Goal: Communication & Community: Connect with others

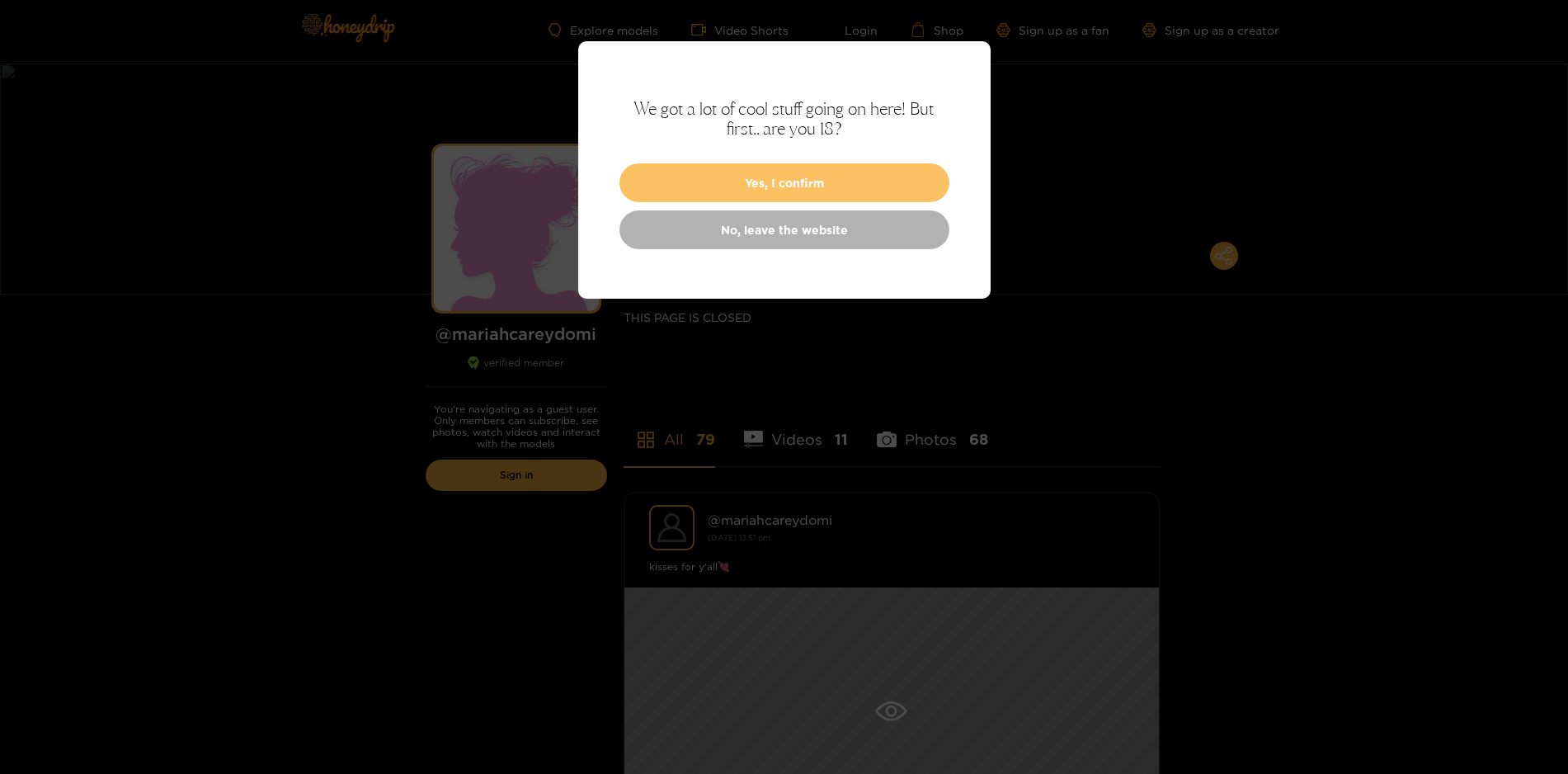
scroll to position [5, 0]
click at [729, 178] on button "Yes, I confirm" at bounding box center [784, 182] width 330 height 39
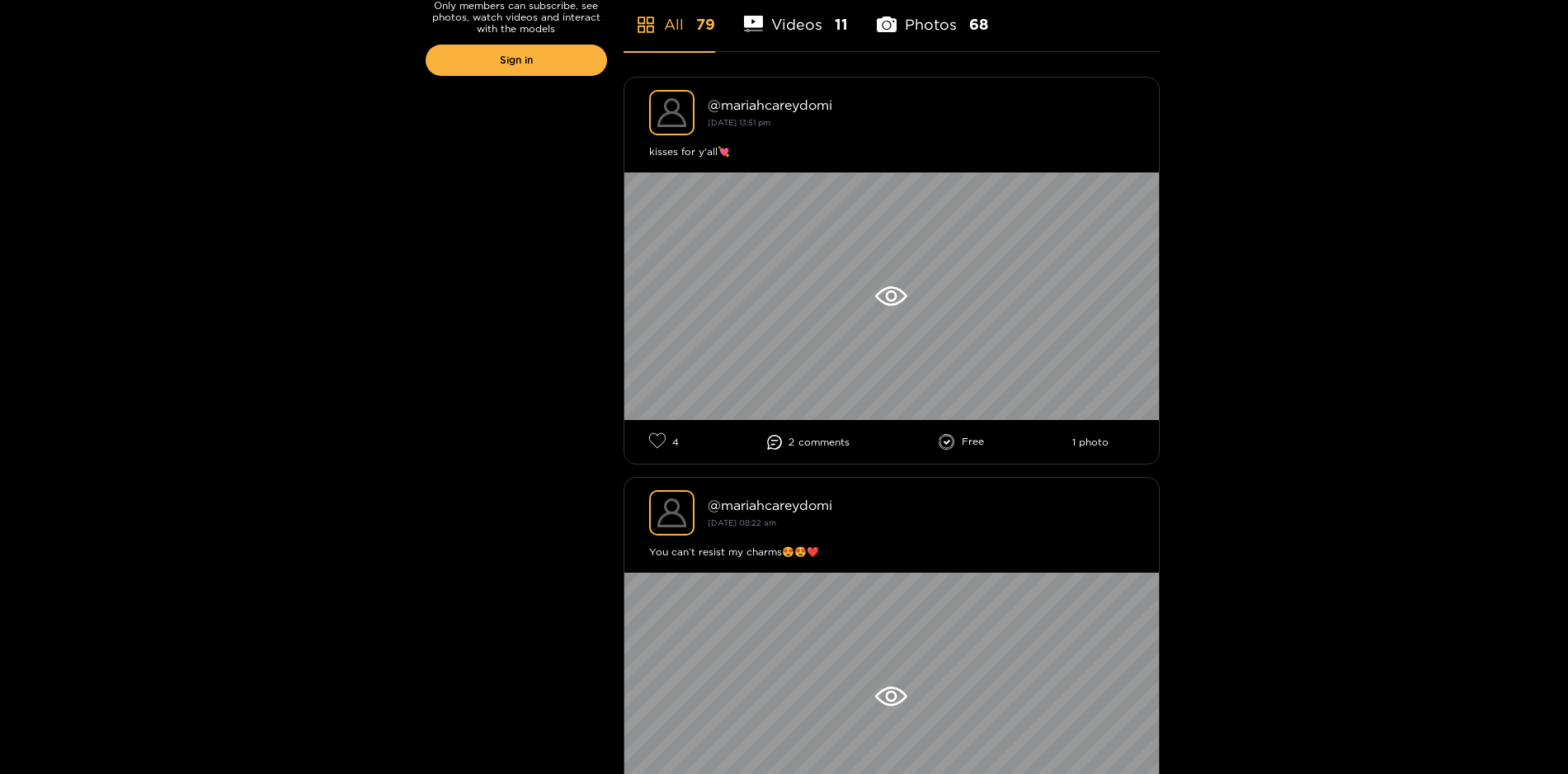
scroll to position [421, 0]
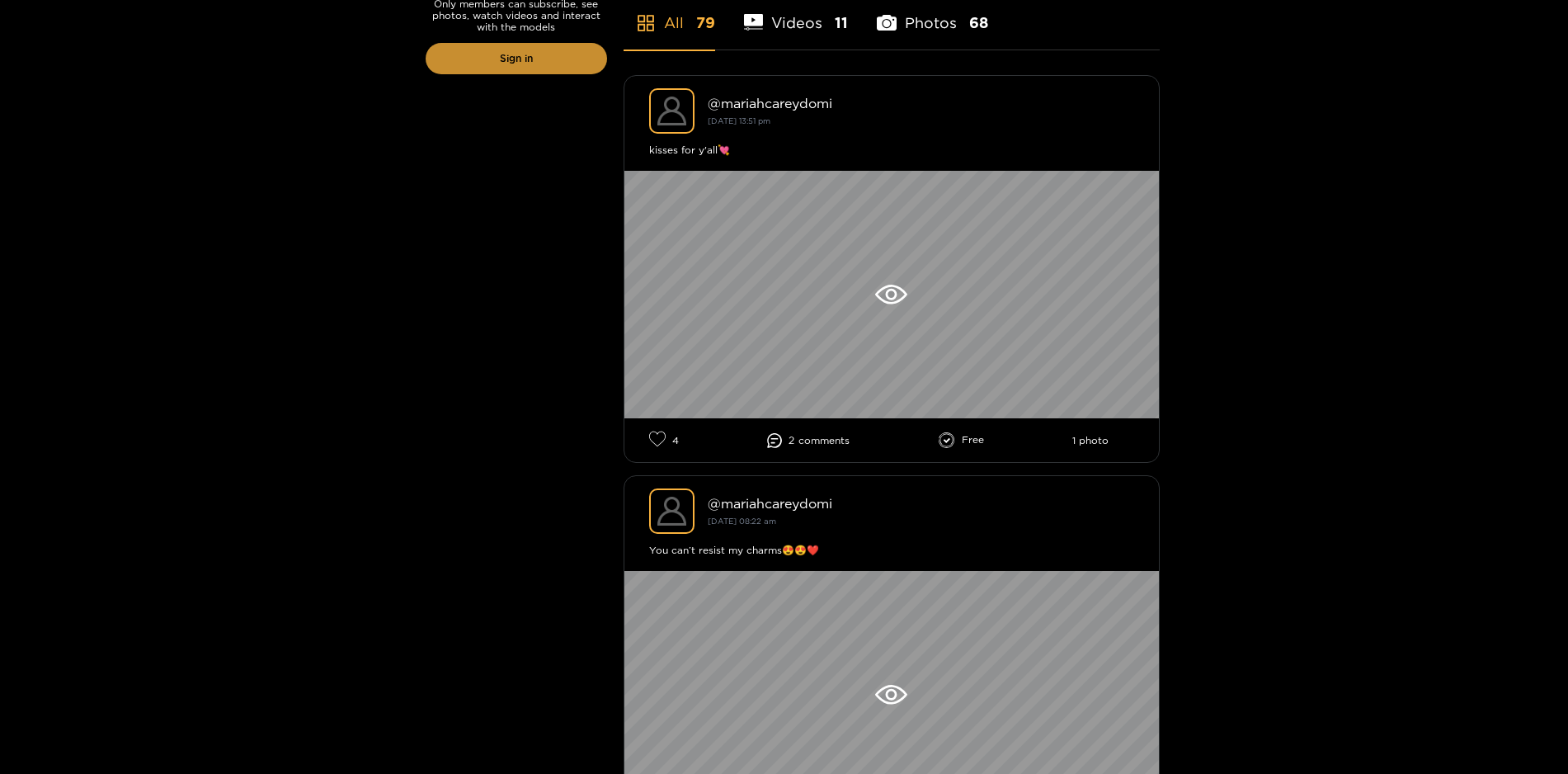
click at [507, 49] on link "Sign in" at bounding box center [516, 58] width 181 height 31
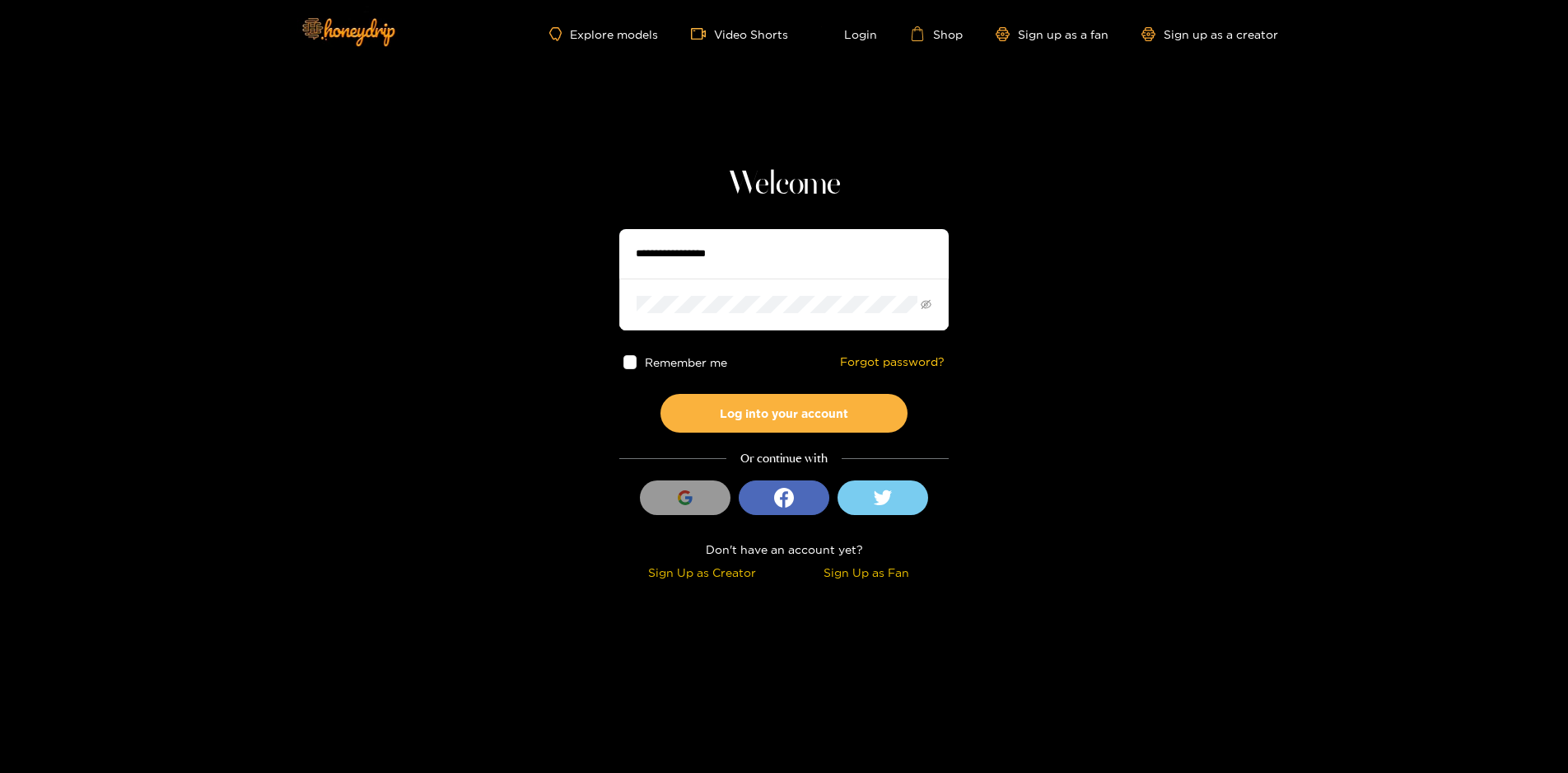
type input "******"
click at [710, 364] on span "Remember me" at bounding box center [686, 361] width 82 height 12
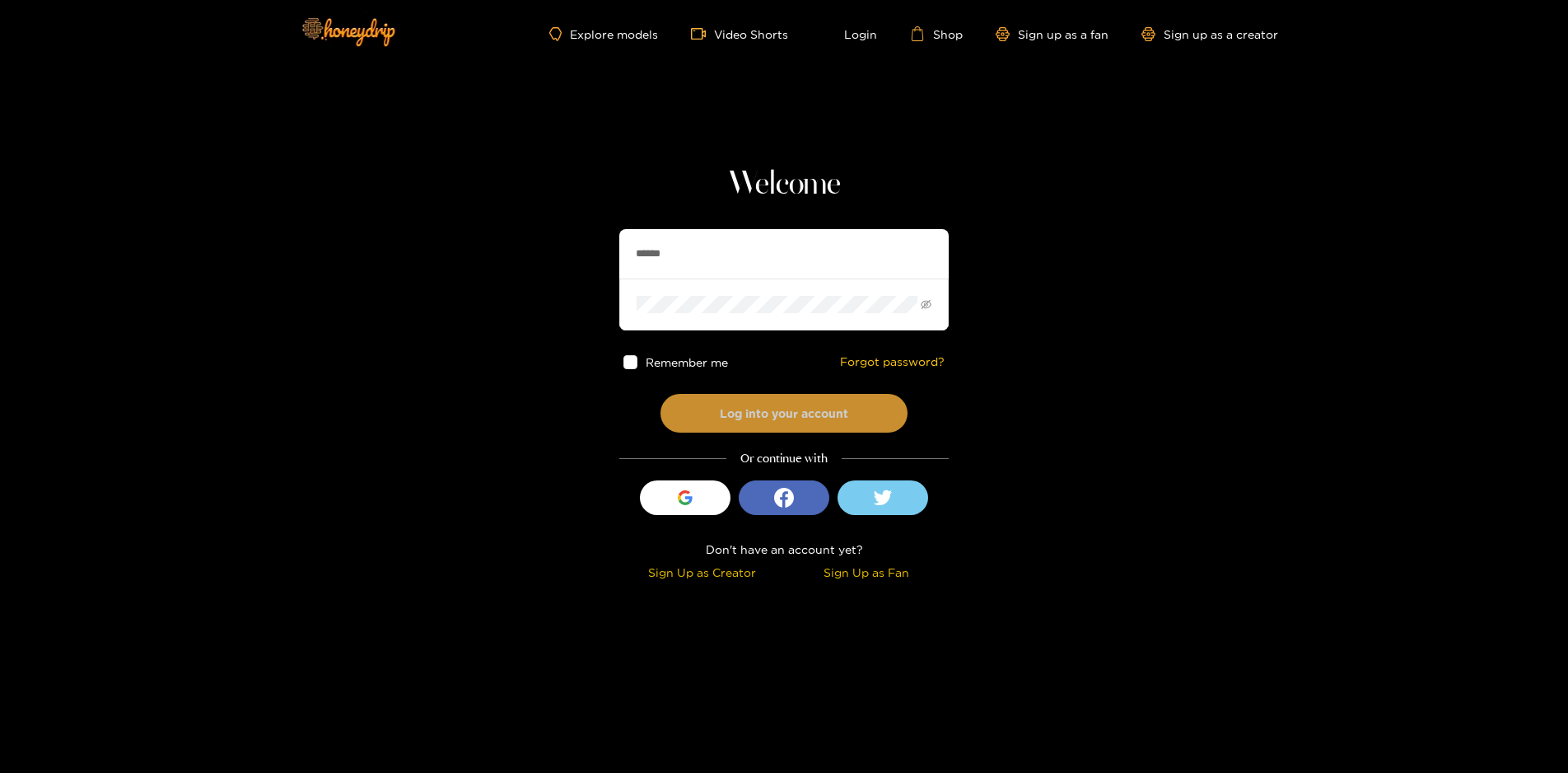
click at [727, 413] on button "Log into your account" at bounding box center [784, 413] width 247 height 39
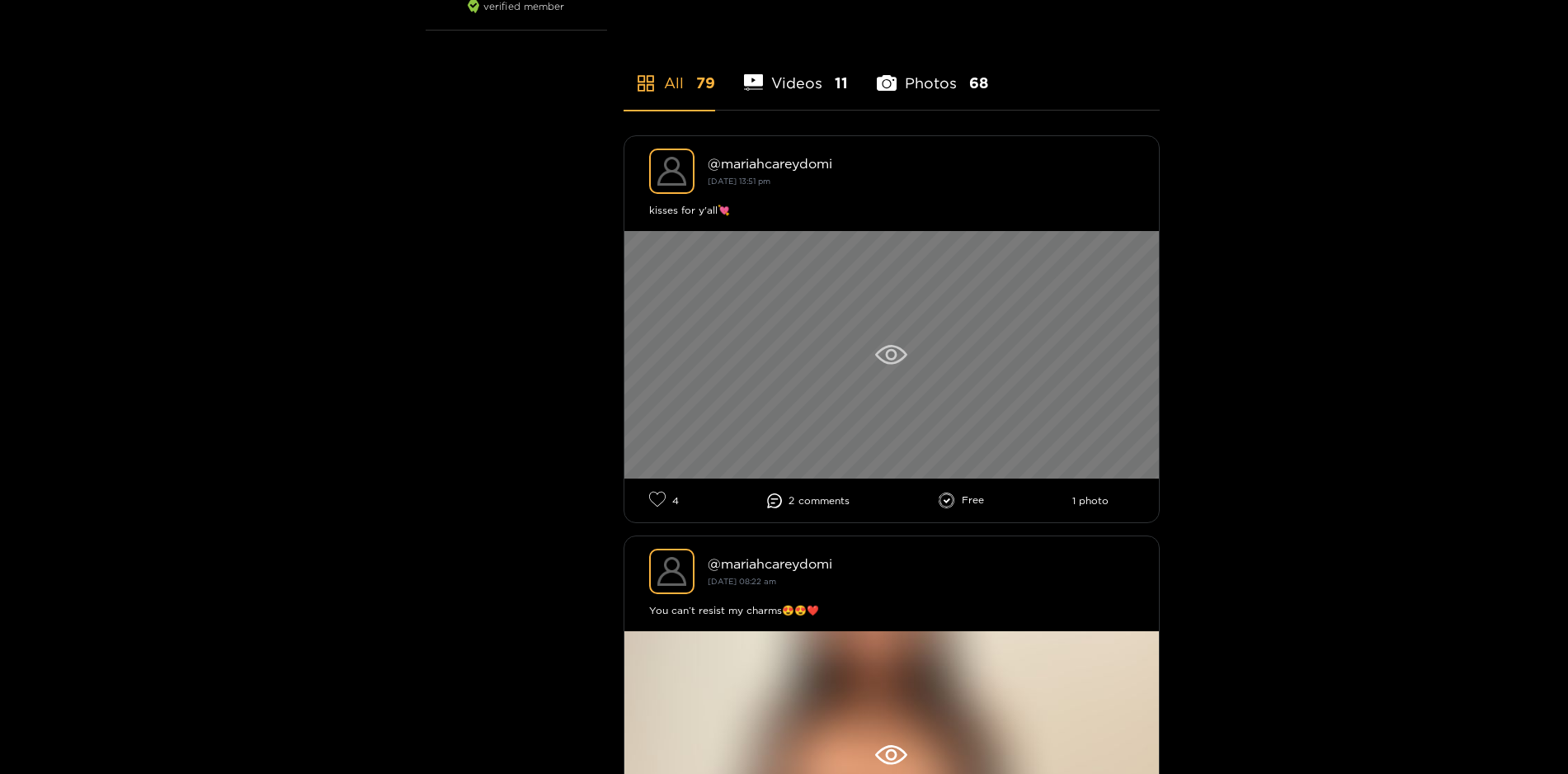
scroll to position [362, 0]
click at [885, 355] on icon at bounding box center [891, 354] width 11 height 11
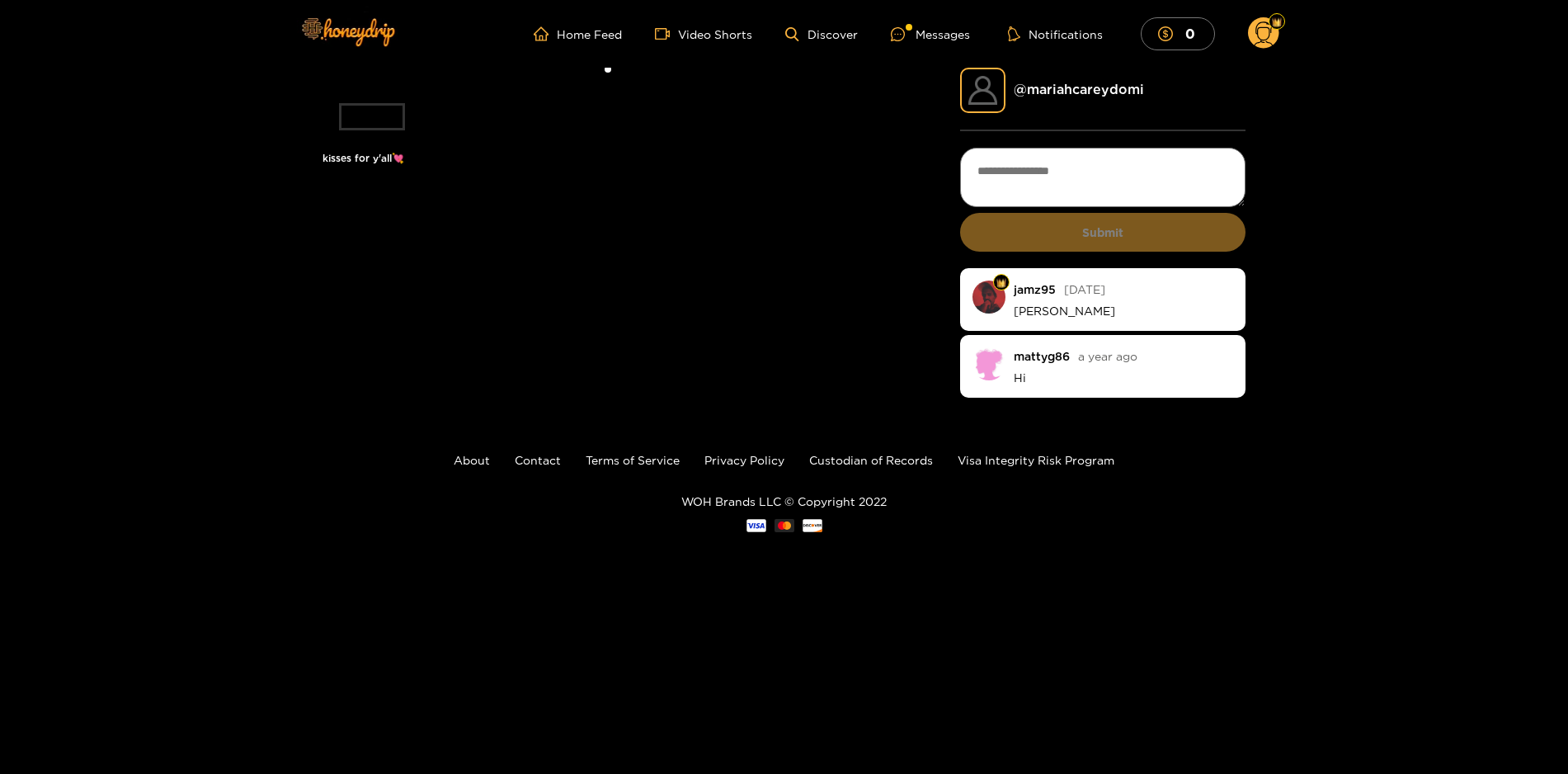
scroll to position [2, 0]
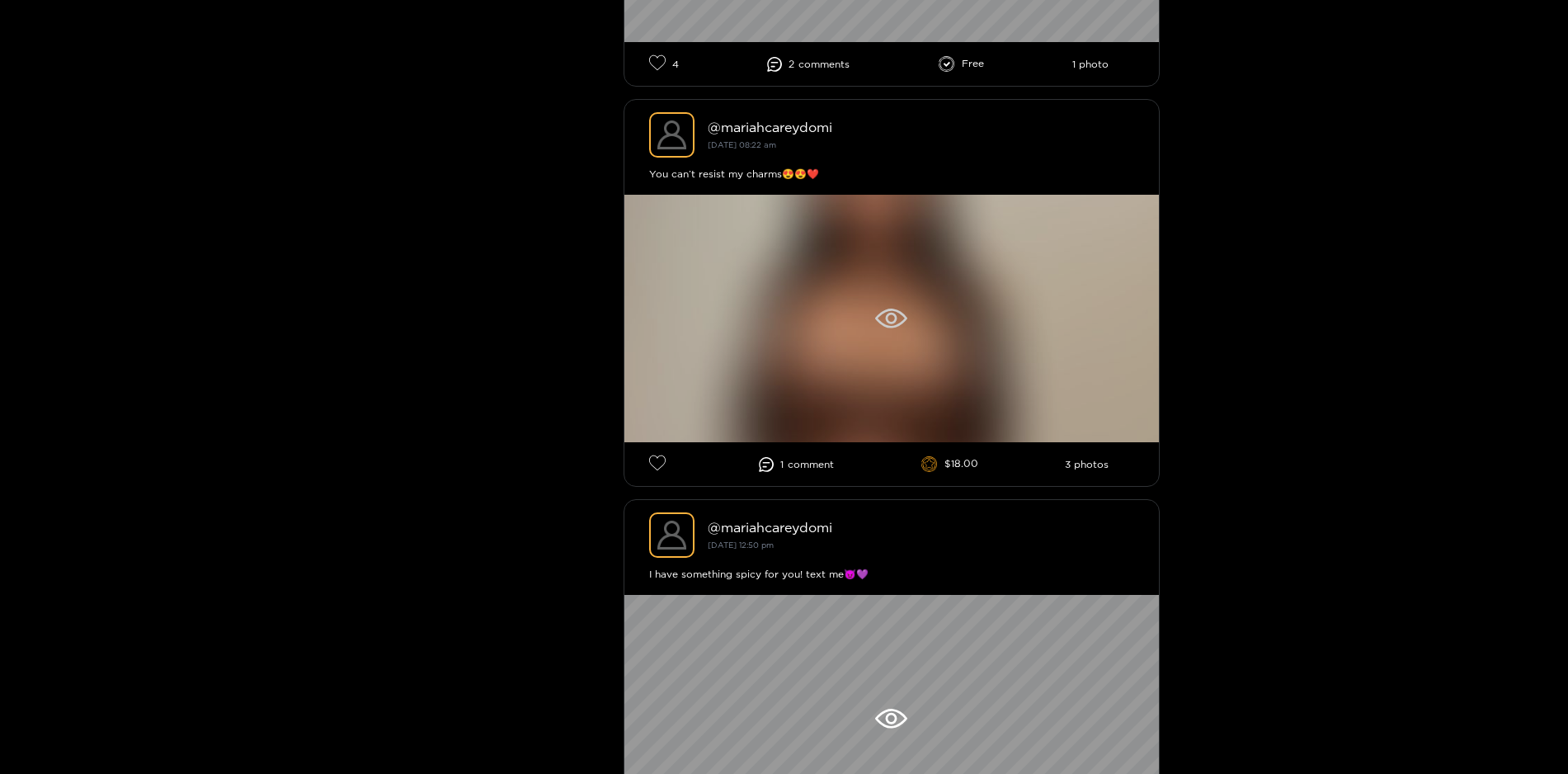
scroll to position [798, 0]
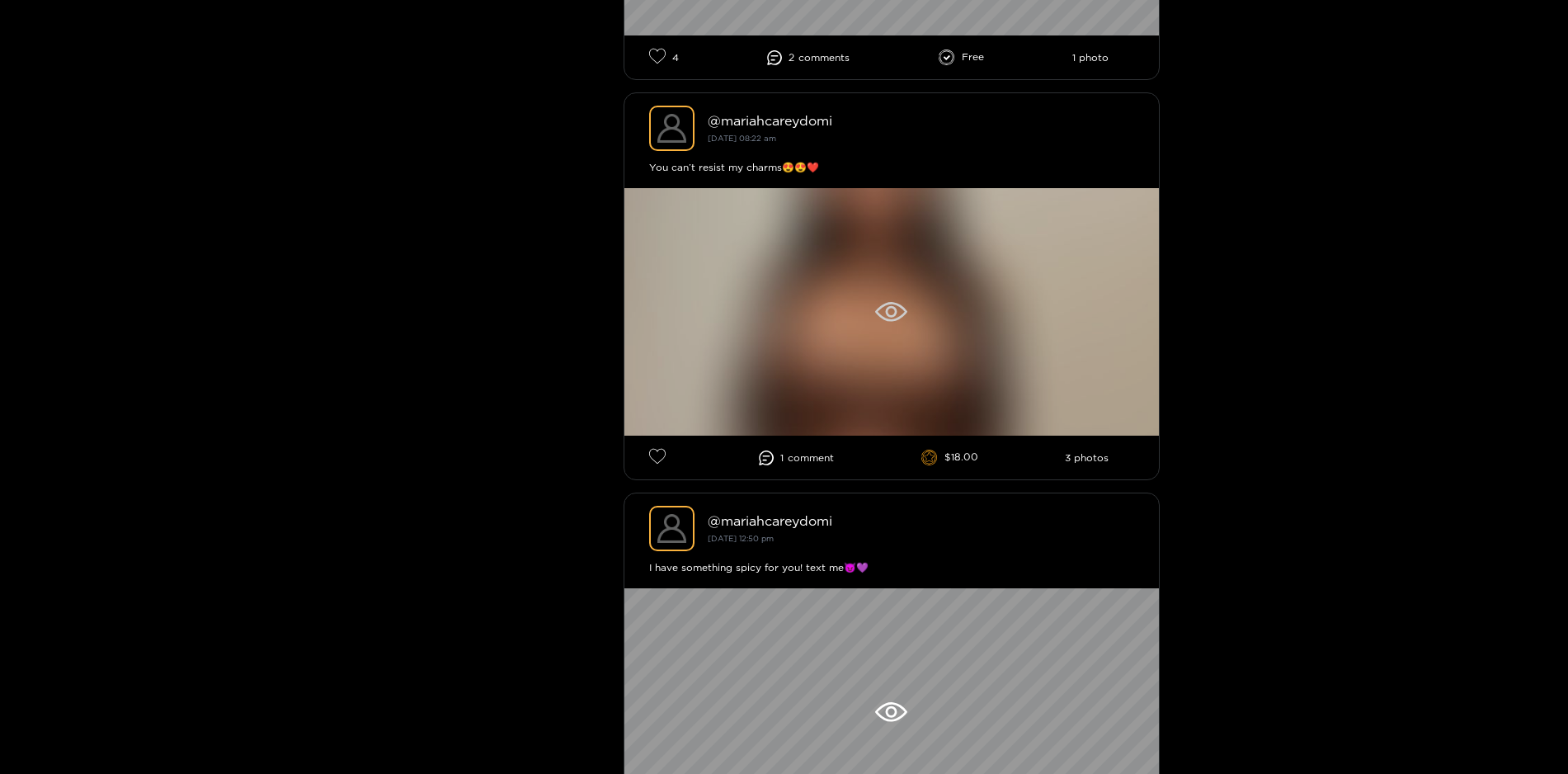
click at [892, 319] on icon at bounding box center [891, 311] width 32 height 20
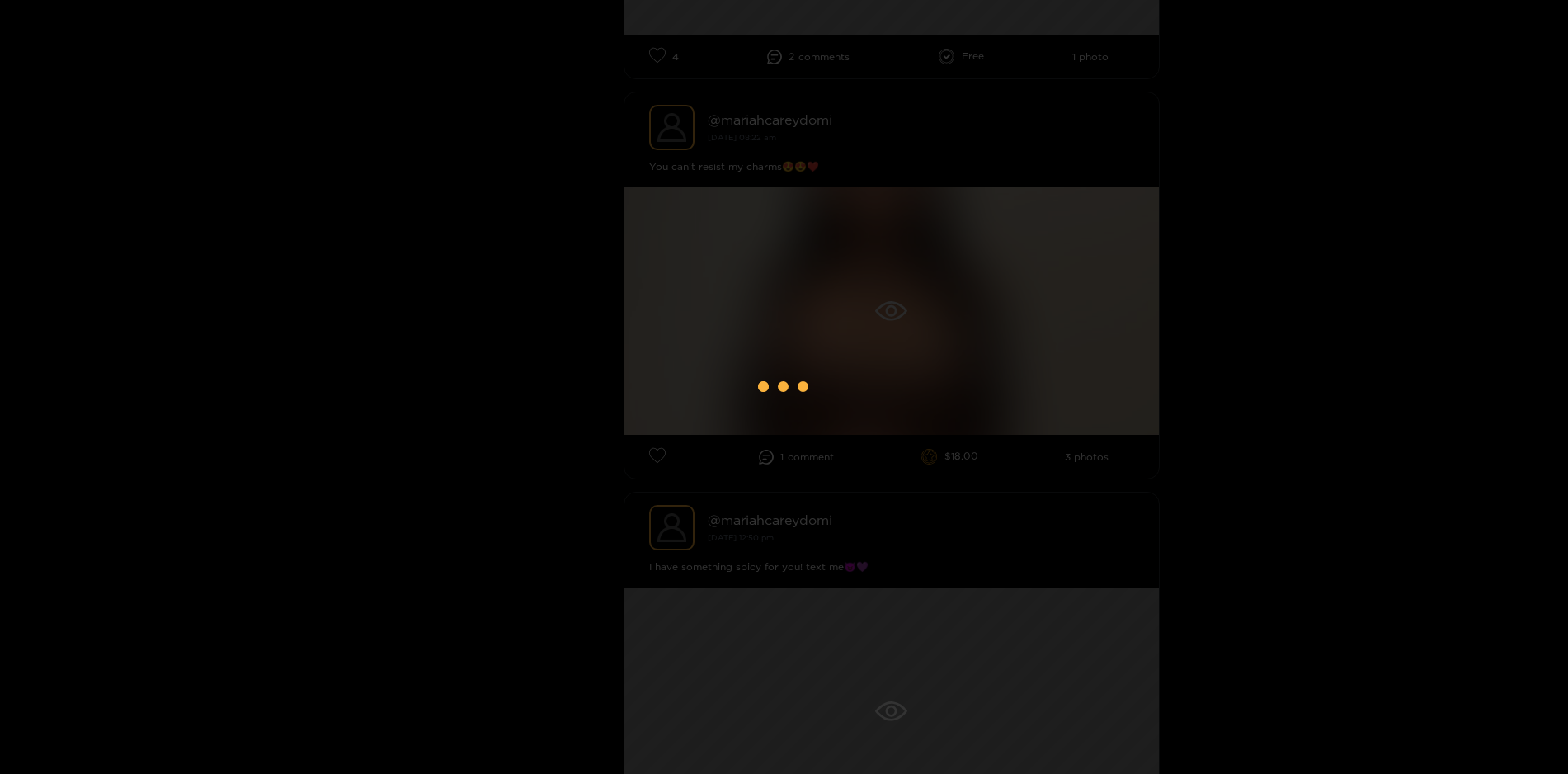
scroll to position [805, 0]
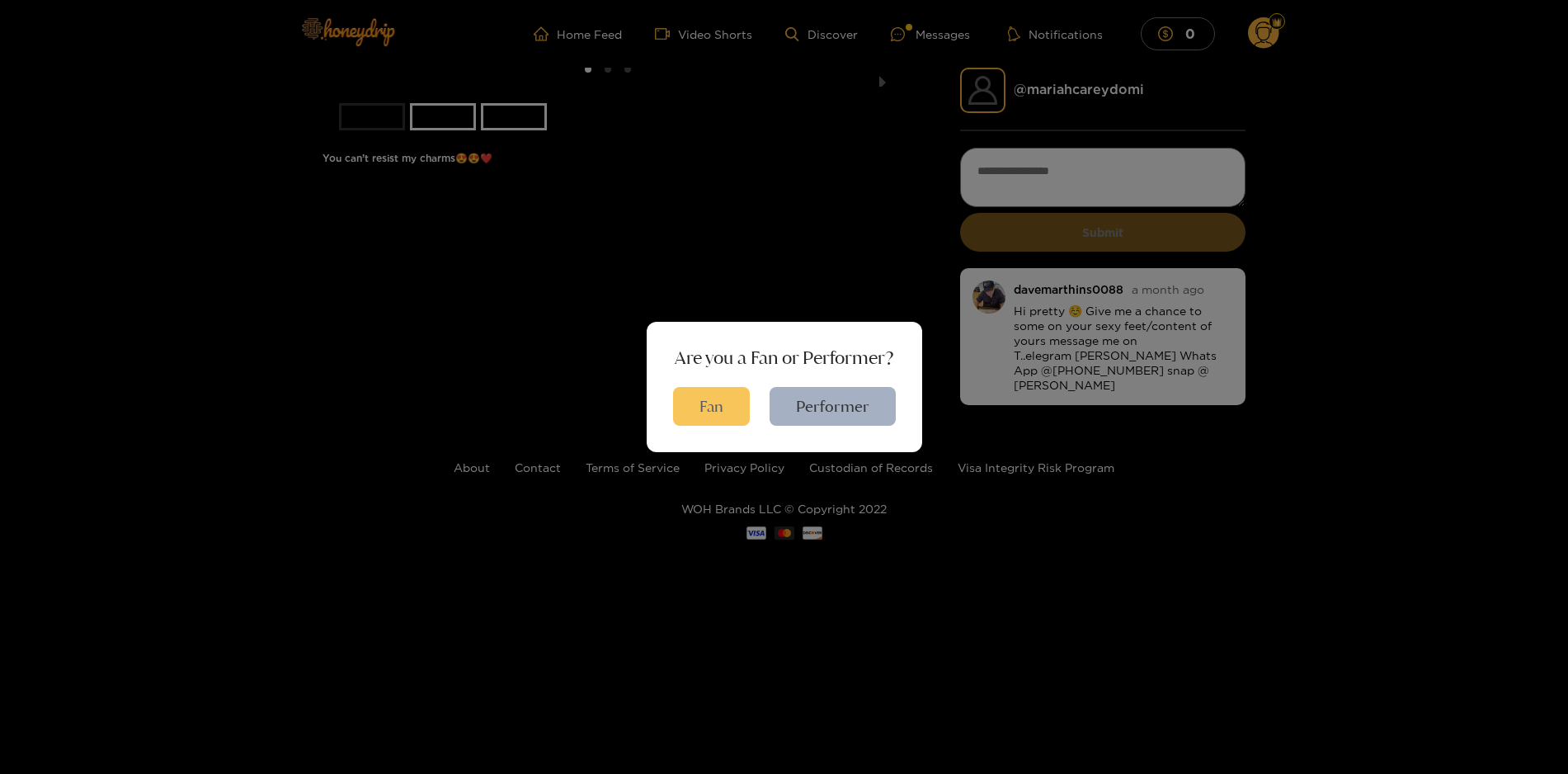
click at [699, 416] on button "Fan" at bounding box center [711, 406] width 76 height 39
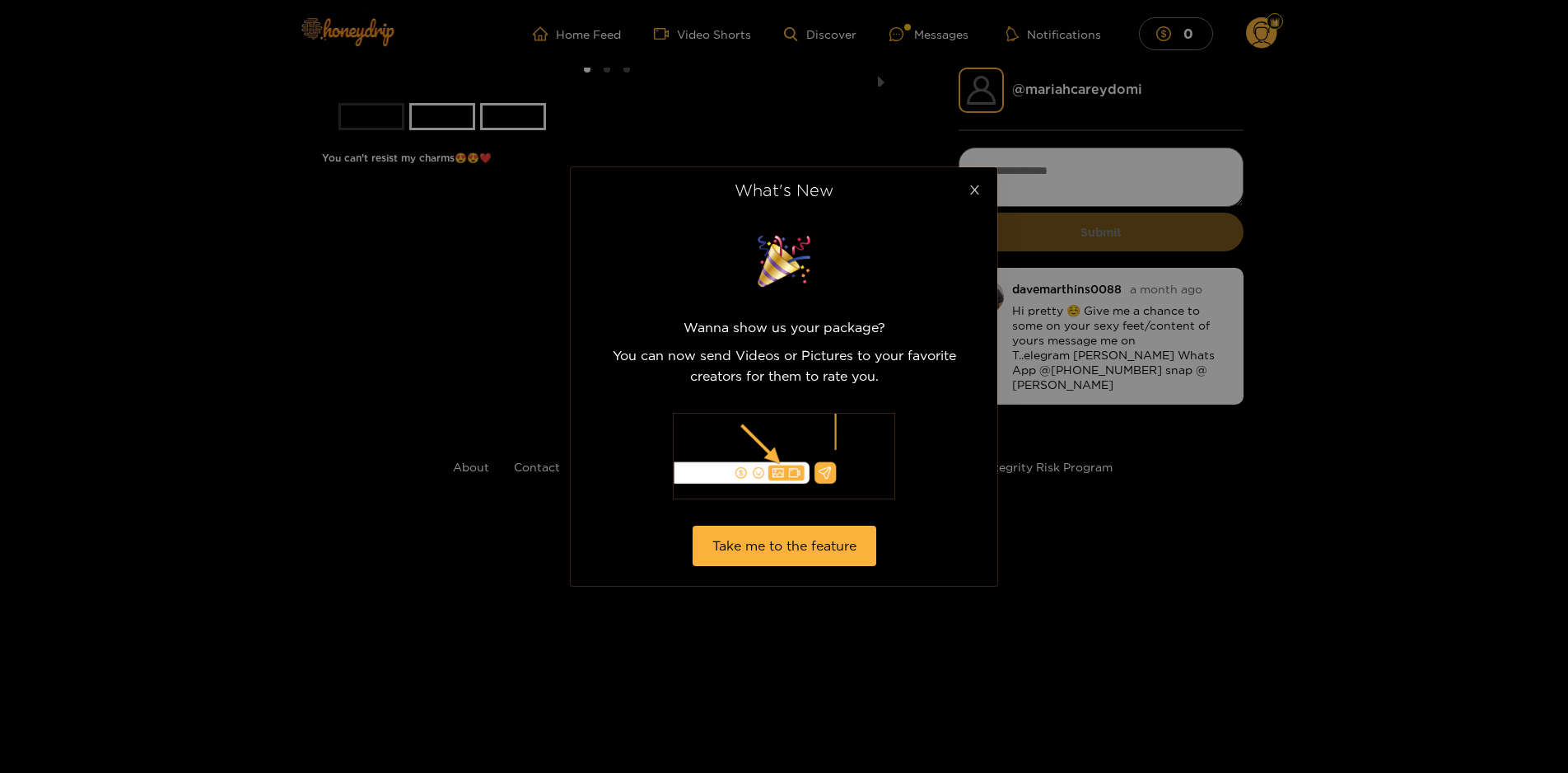
click at [977, 189] on icon "close" at bounding box center [974, 189] width 12 height 12
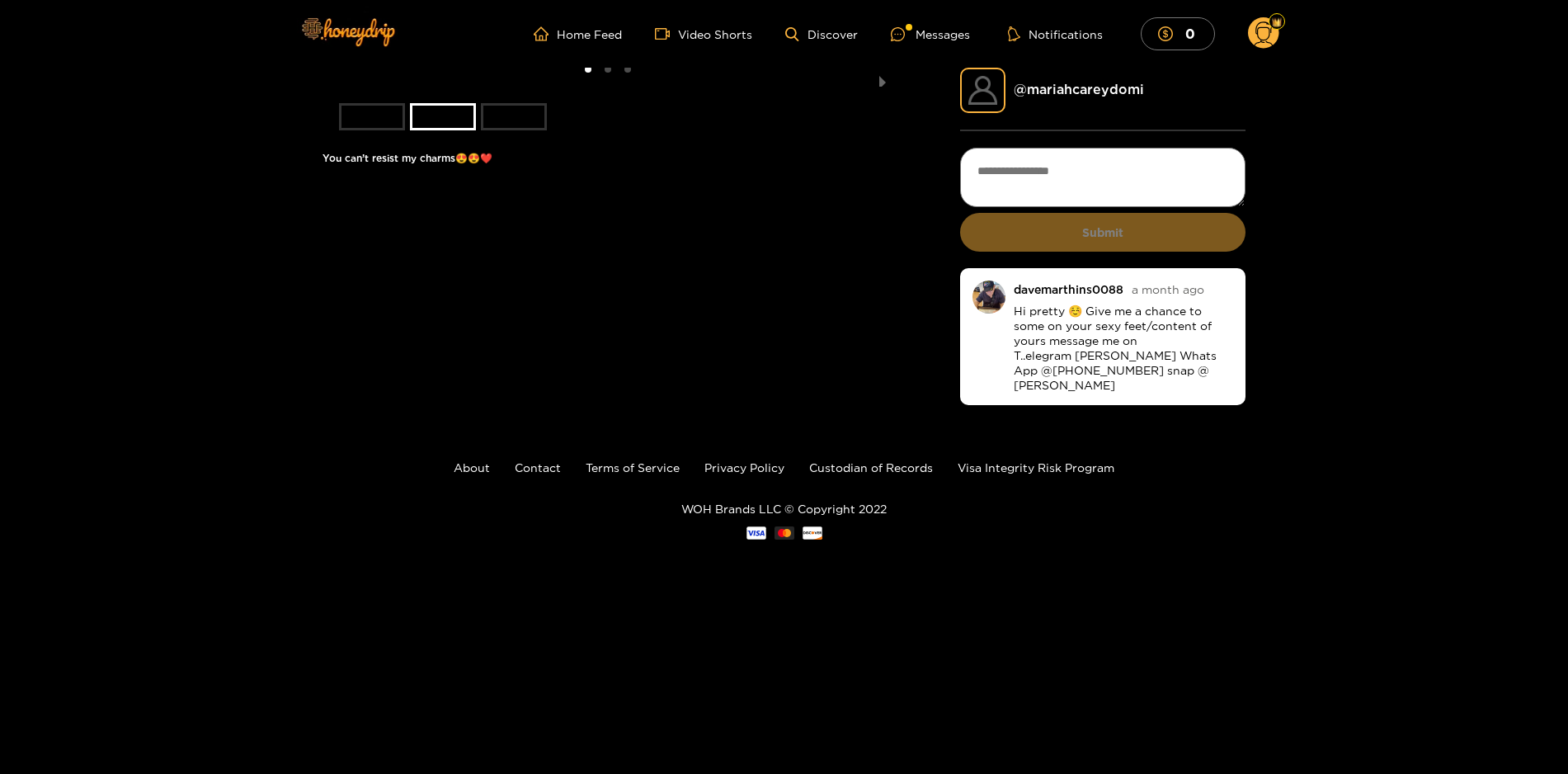
click at [503, 130] on li "slide item 3" at bounding box center [514, 116] width 66 height 27
click at [633, 87] on li at bounding box center [609, 77] width 572 height 19
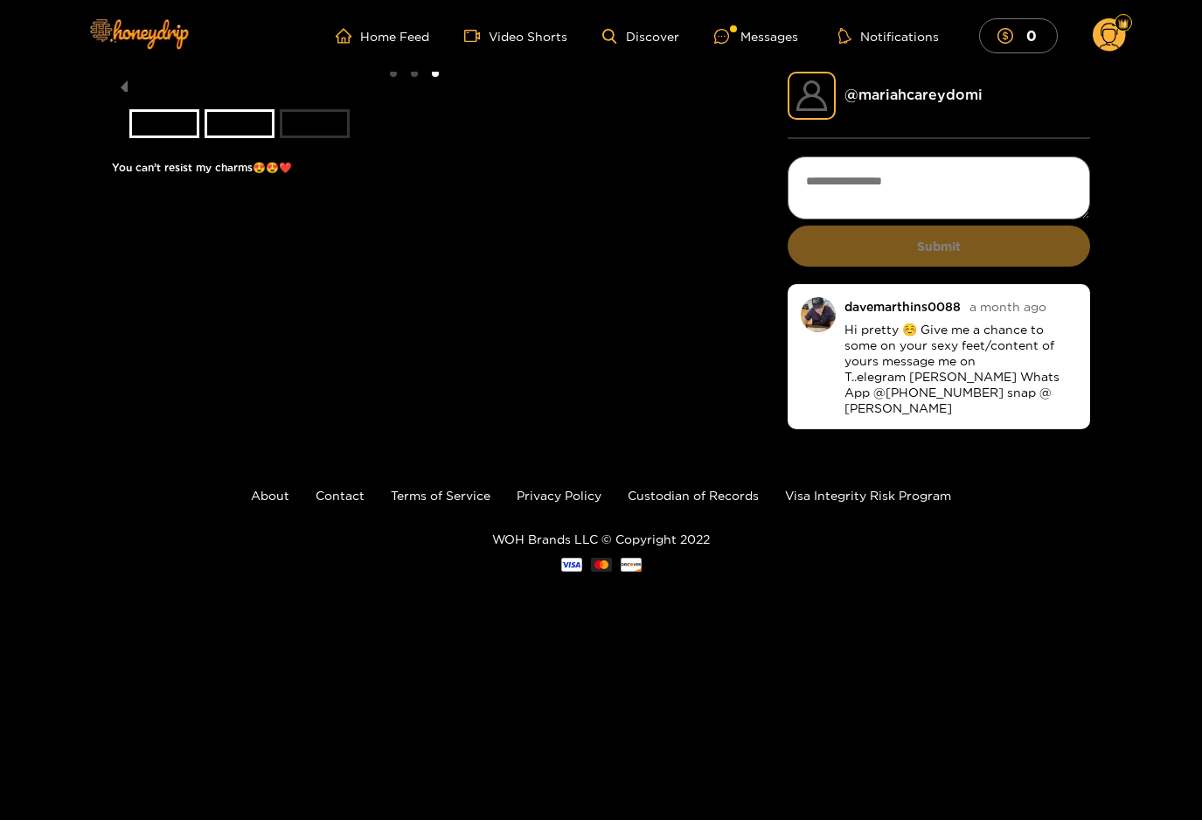
click at [768, 24] on ul "Home Feed Video Shorts Discover Messages Notifications 0" at bounding box center [730, 35] width 789 height 35
click at [744, 38] on div "Messages" at bounding box center [756, 36] width 84 height 20
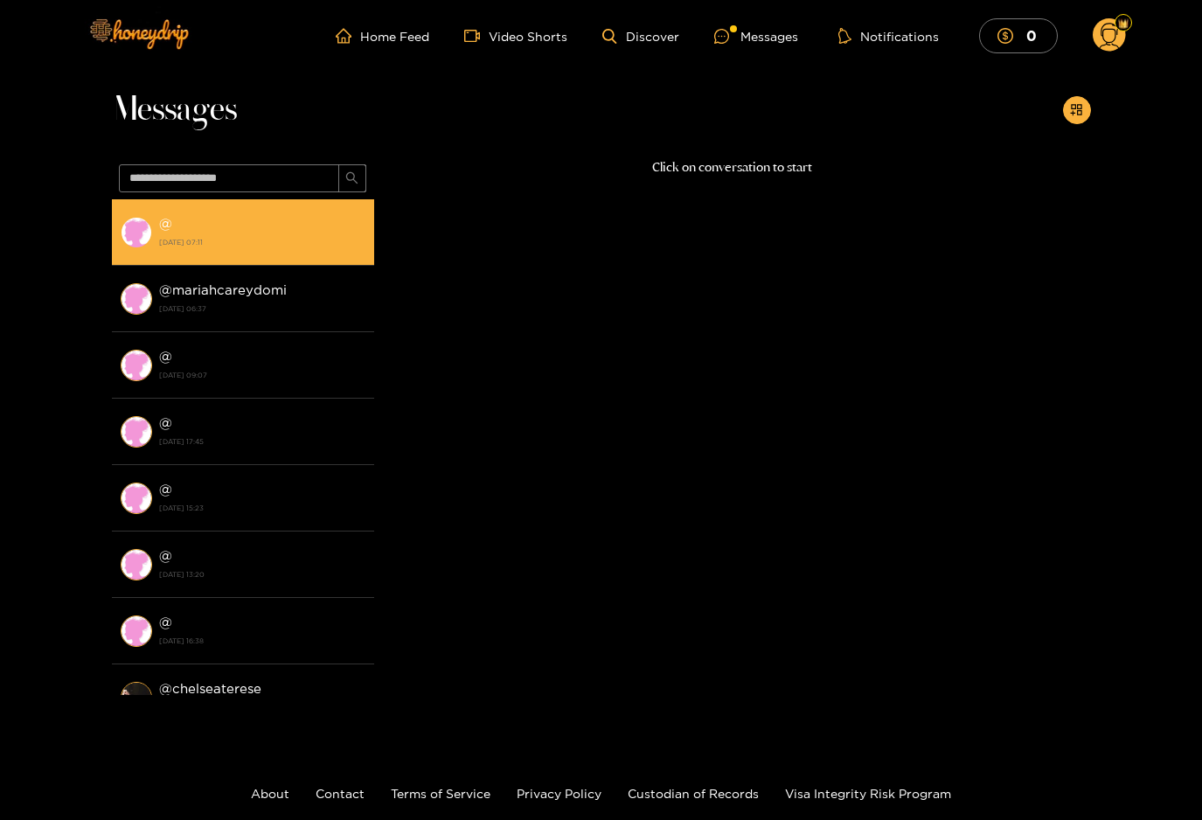
click at [211, 227] on div "@ [DATE] 07:11" at bounding box center [262, 231] width 206 height 39
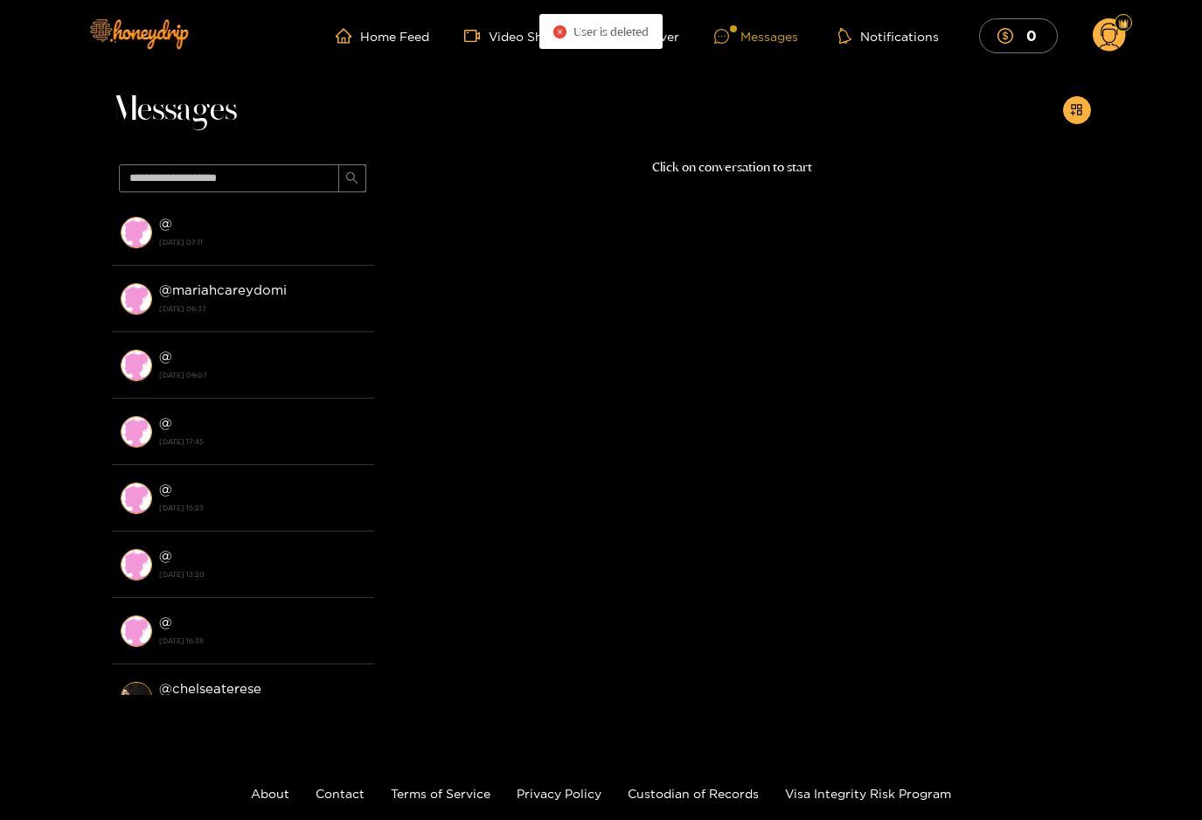
click at [753, 36] on div "Messages" at bounding box center [756, 36] width 84 height 20
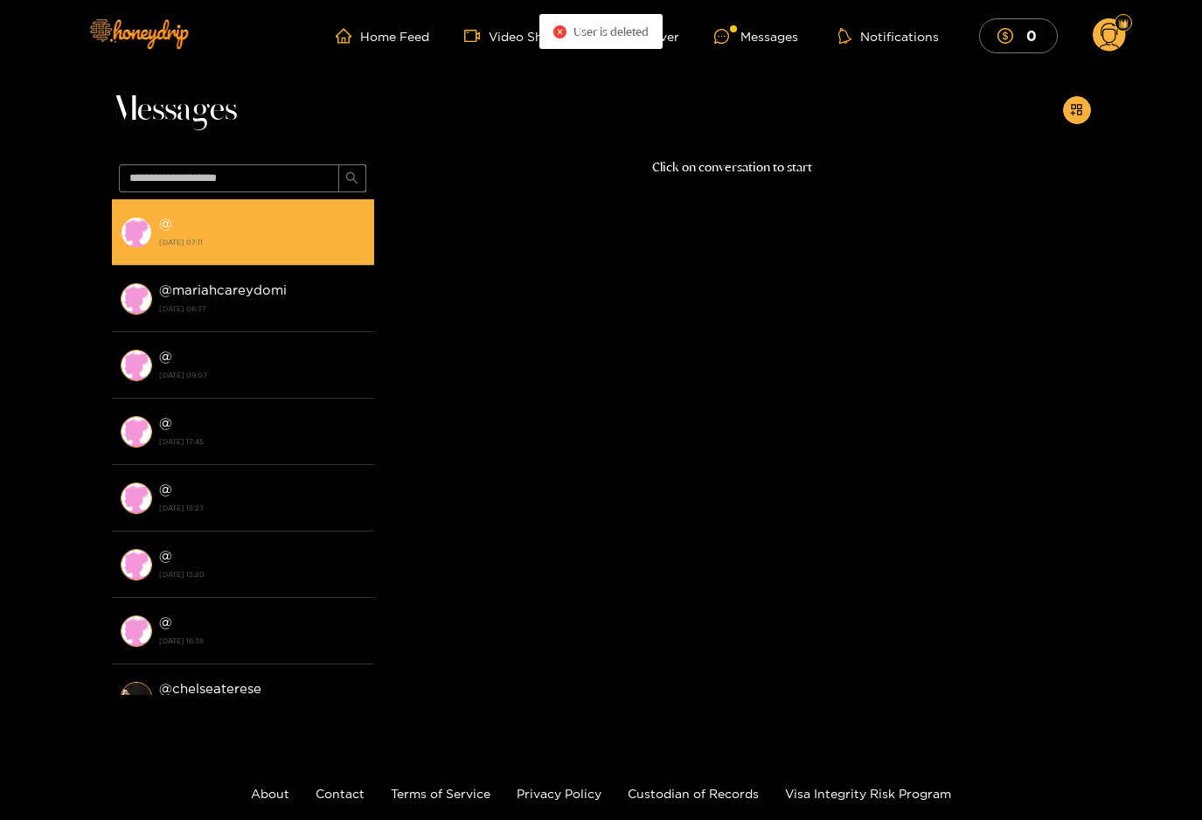
click at [273, 231] on div "@ [DATE] 07:11" at bounding box center [262, 231] width 206 height 39
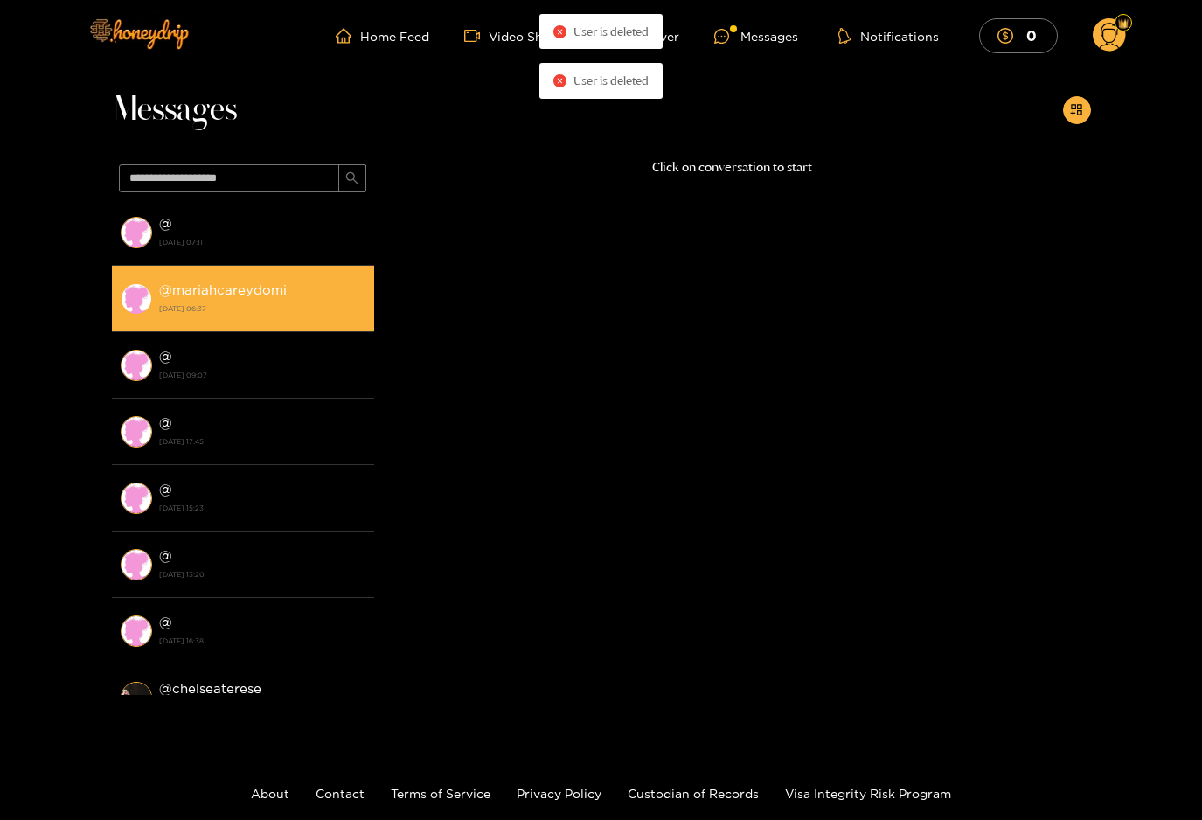
click at [308, 311] on strong "[DATE] 06:37" at bounding box center [262, 309] width 206 height 16
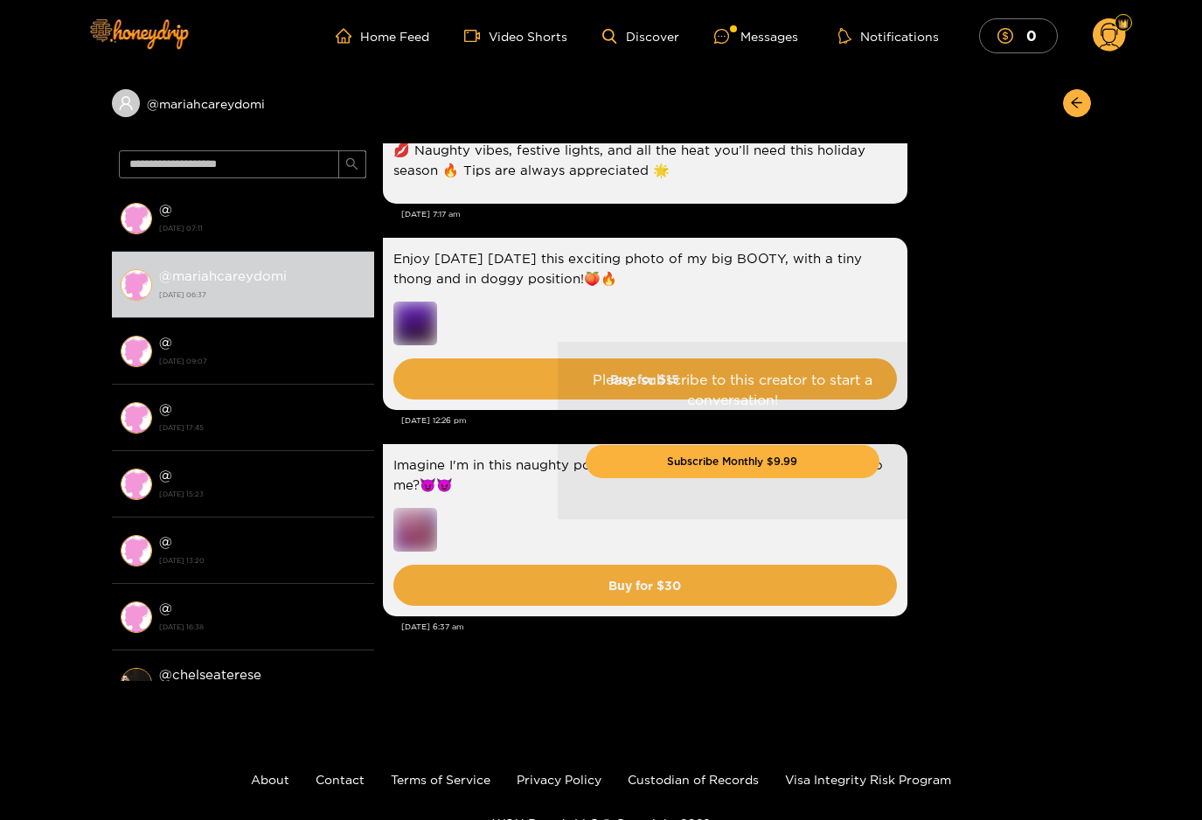
click at [412, 527] on div "Please subscribe to this creator to start a conversation! Subscribe Monthly $9.…" at bounding box center [732, 430] width 717 height 574
